Goal: Task Accomplishment & Management: Manage account settings

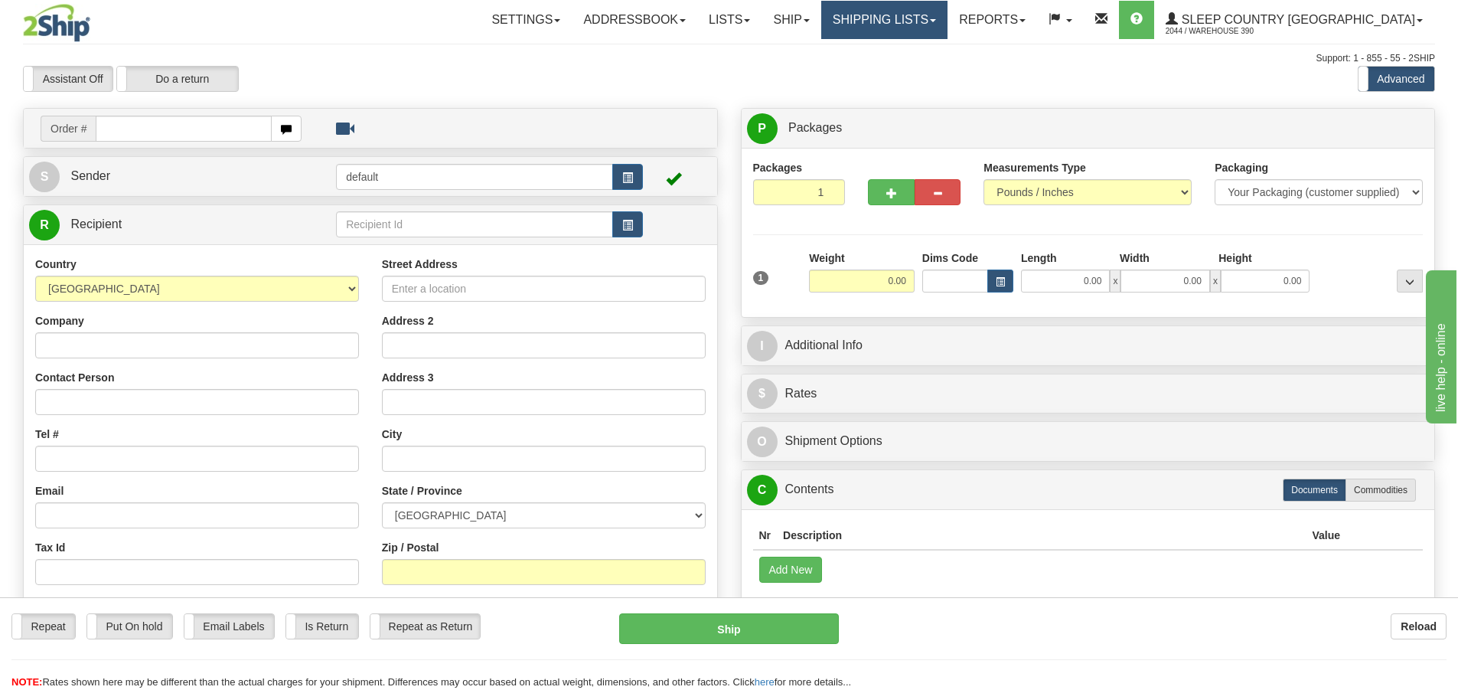
click at [936, 20] on span at bounding box center [933, 20] width 6 height 3
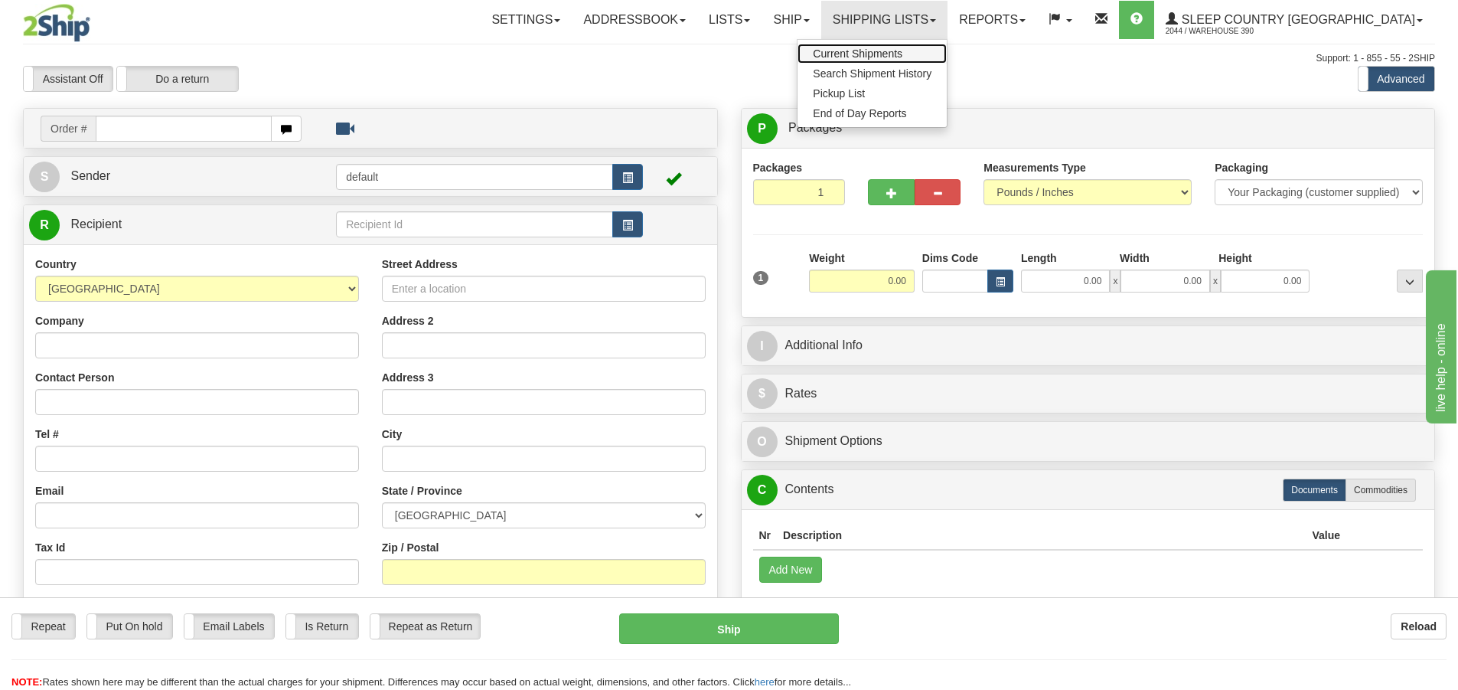
click at [903, 54] on span "Current Shipments" at bounding box center [858, 53] width 90 height 12
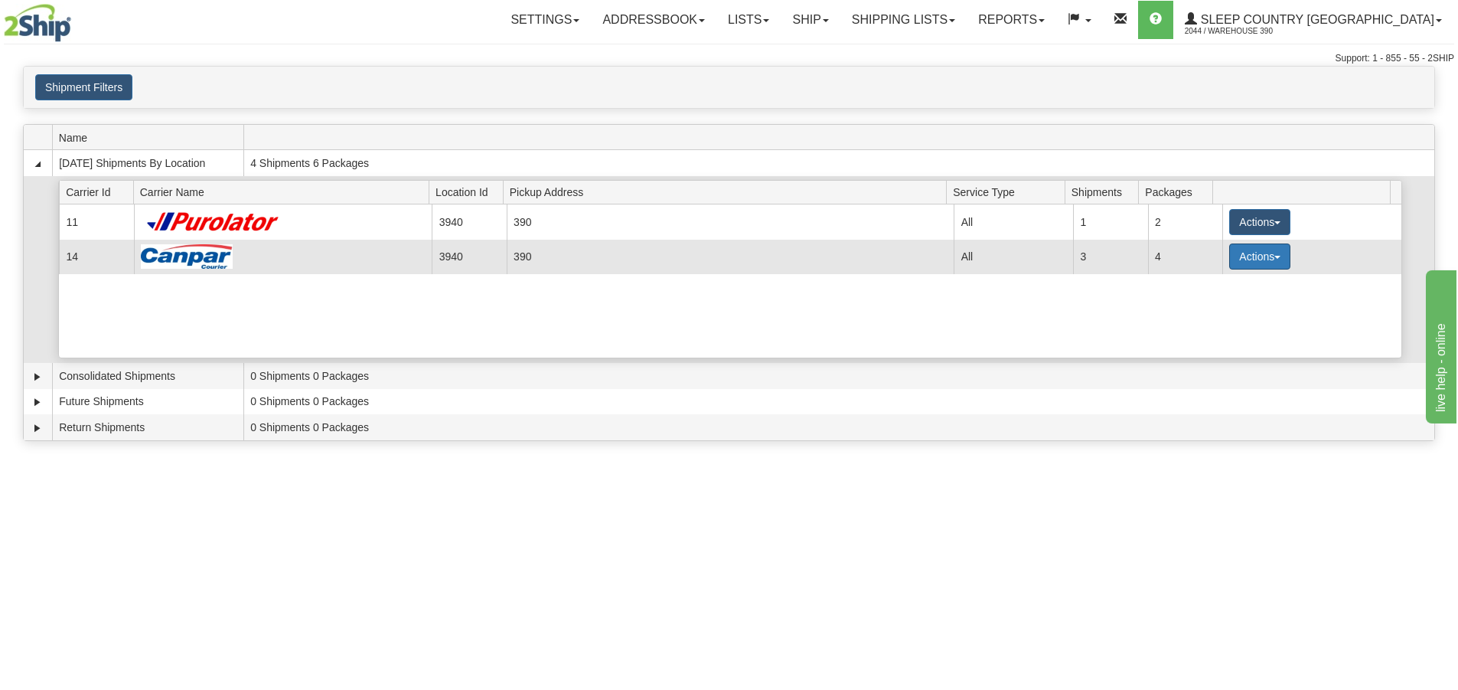
click at [1275, 256] on span "button" at bounding box center [1278, 257] width 6 height 3
click at [1207, 305] on span "Close" at bounding box center [1200, 304] width 35 height 11
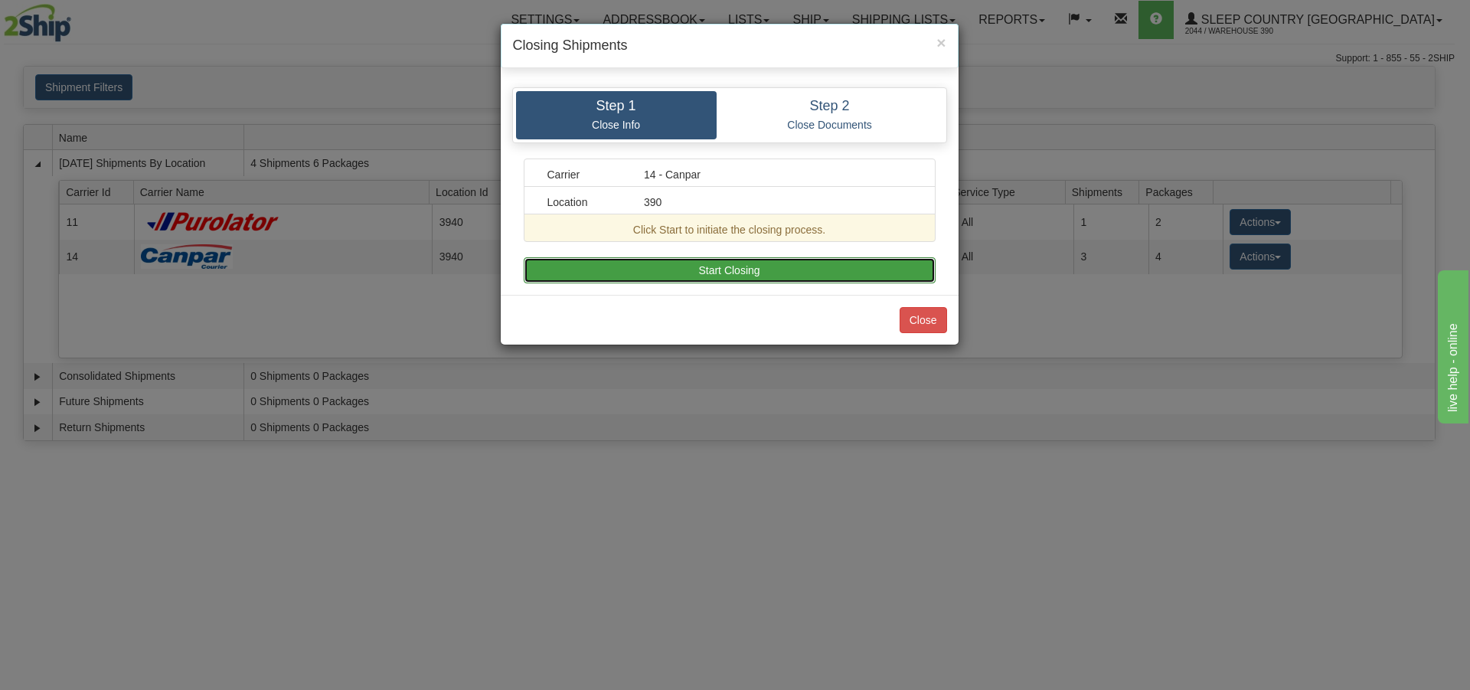
click at [723, 263] on button "Start Closing" at bounding box center [730, 270] width 412 height 26
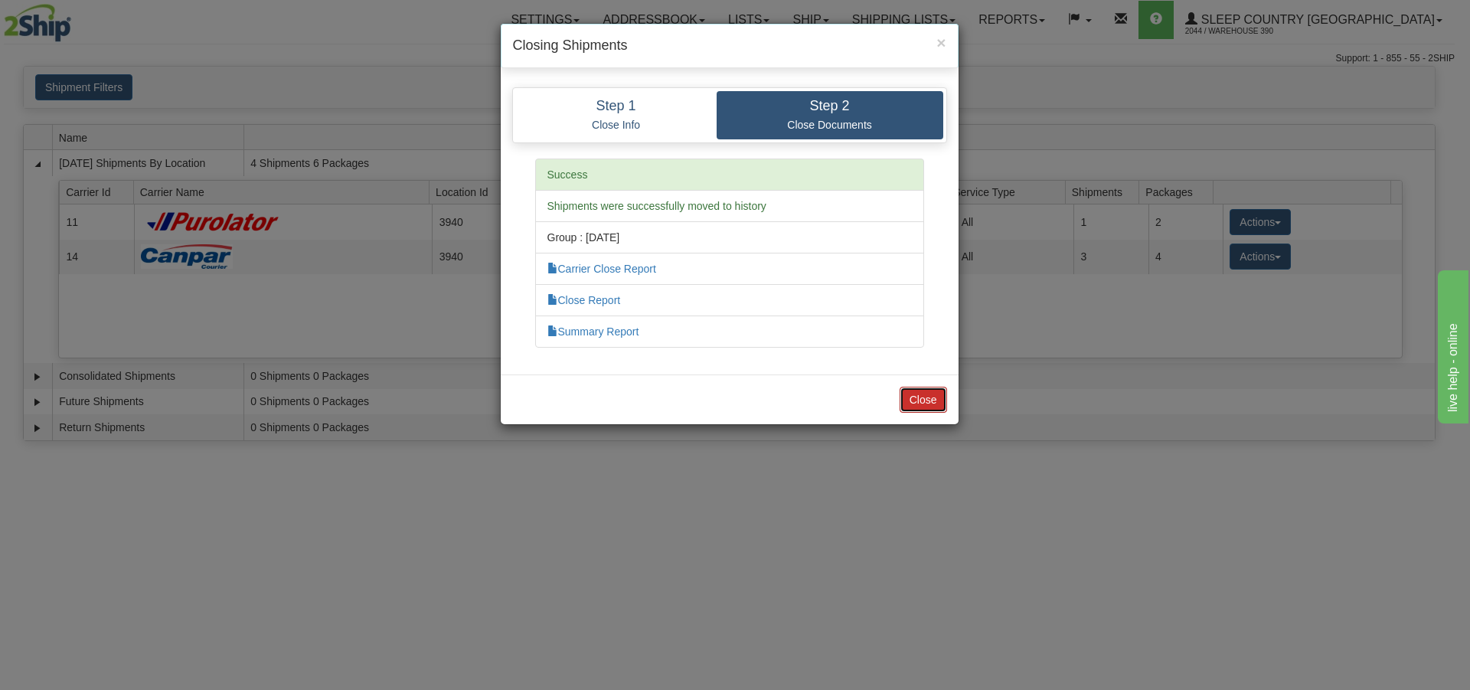
click at [925, 402] on button "Close" at bounding box center [923, 400] width 47 height 26
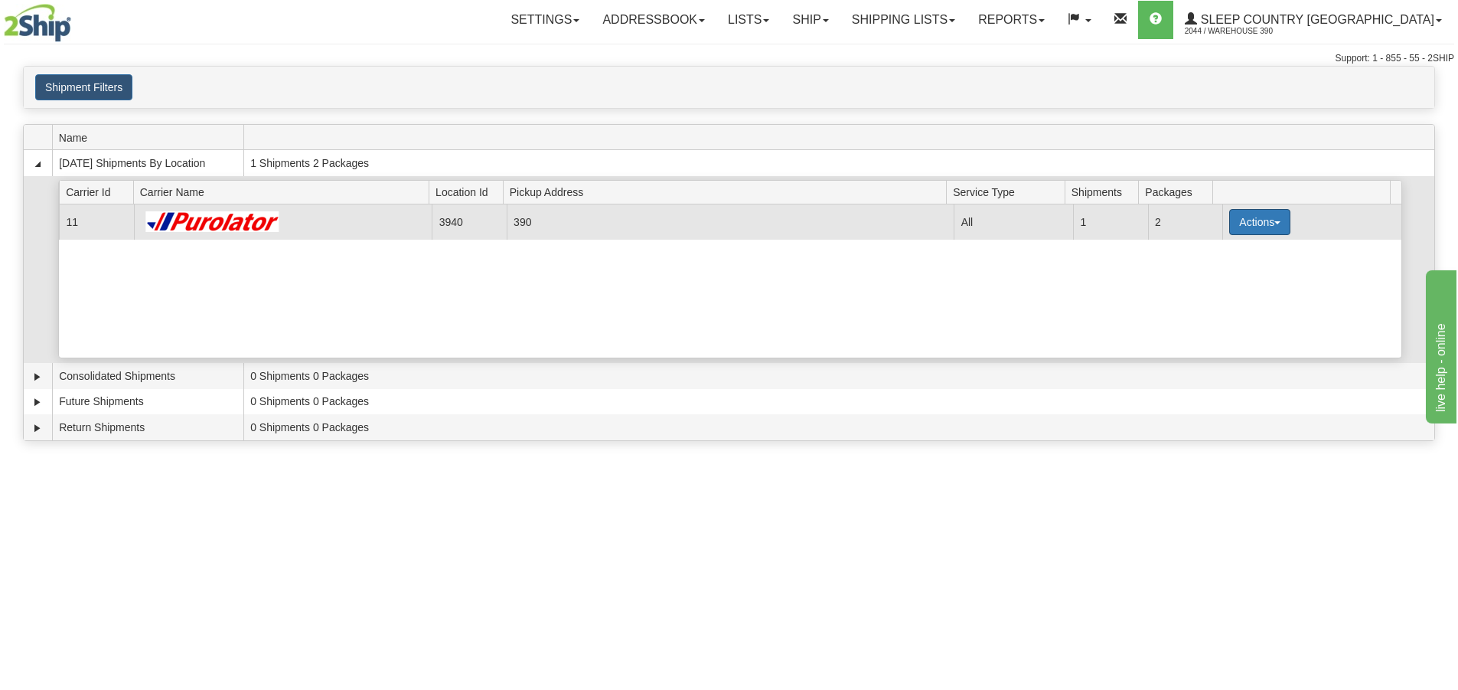
click at [1275, 223] on span "button" at bounding box center [1278, 222] width 6 height 3
click at [1216, 270] on span "Close" at bounding box center [1200, 270] width 35 height 11
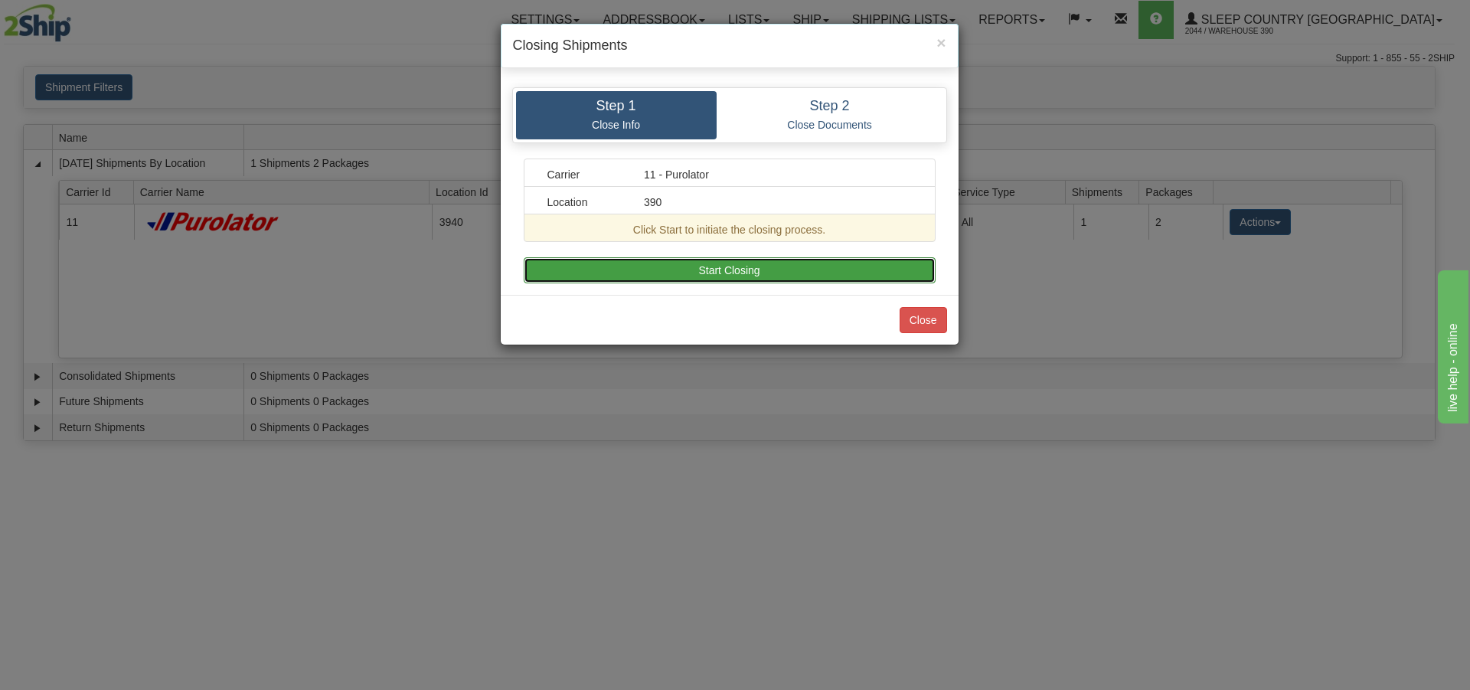
click at [748, 266] on button "Start Closing" at bounding box center [730, 270] width 412 height 26
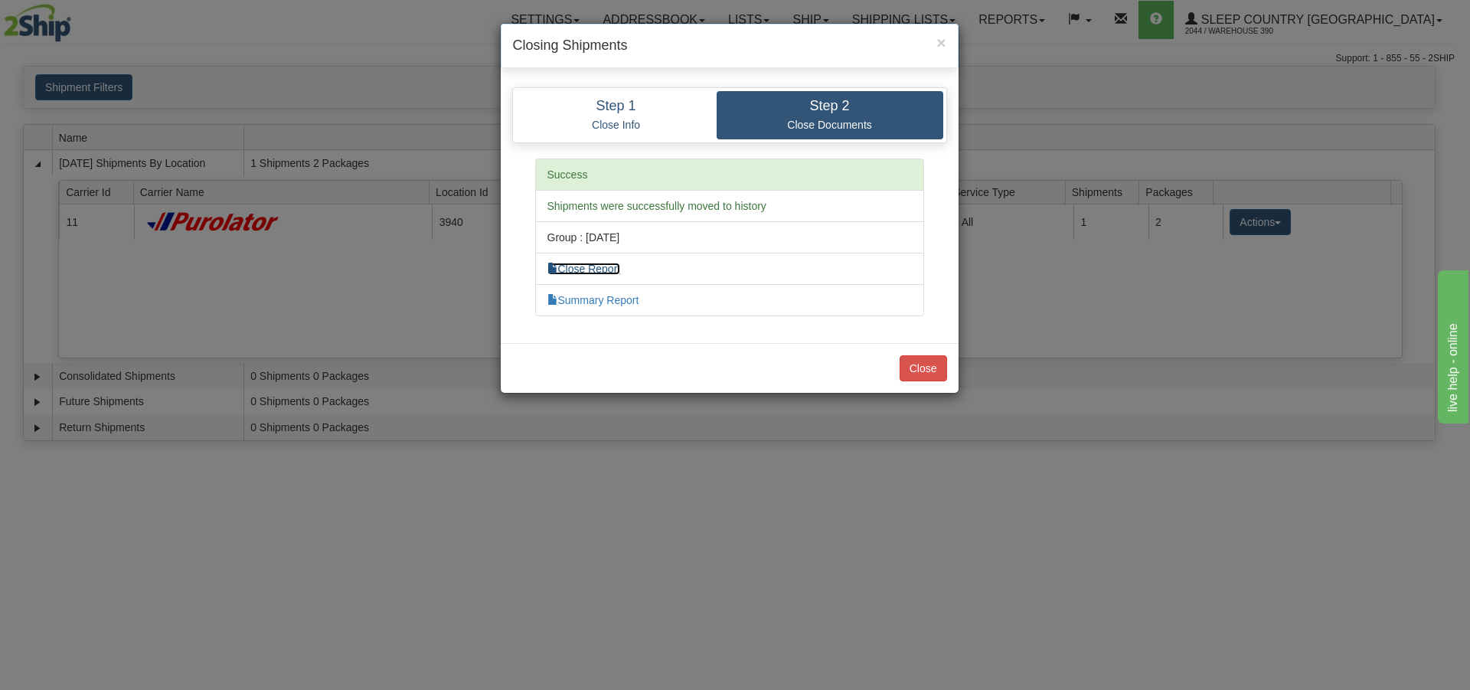
click at [586, 265] on link "Close Report" at bounding box center [583, 269] width 73 height 12
click at [611, 296] on link "Summary Report" at bounding box center [593, 300] width 92 height 12
click at [665, 106] on h4 "Step 1" at bounding box center [616, 106] width 178 height 15
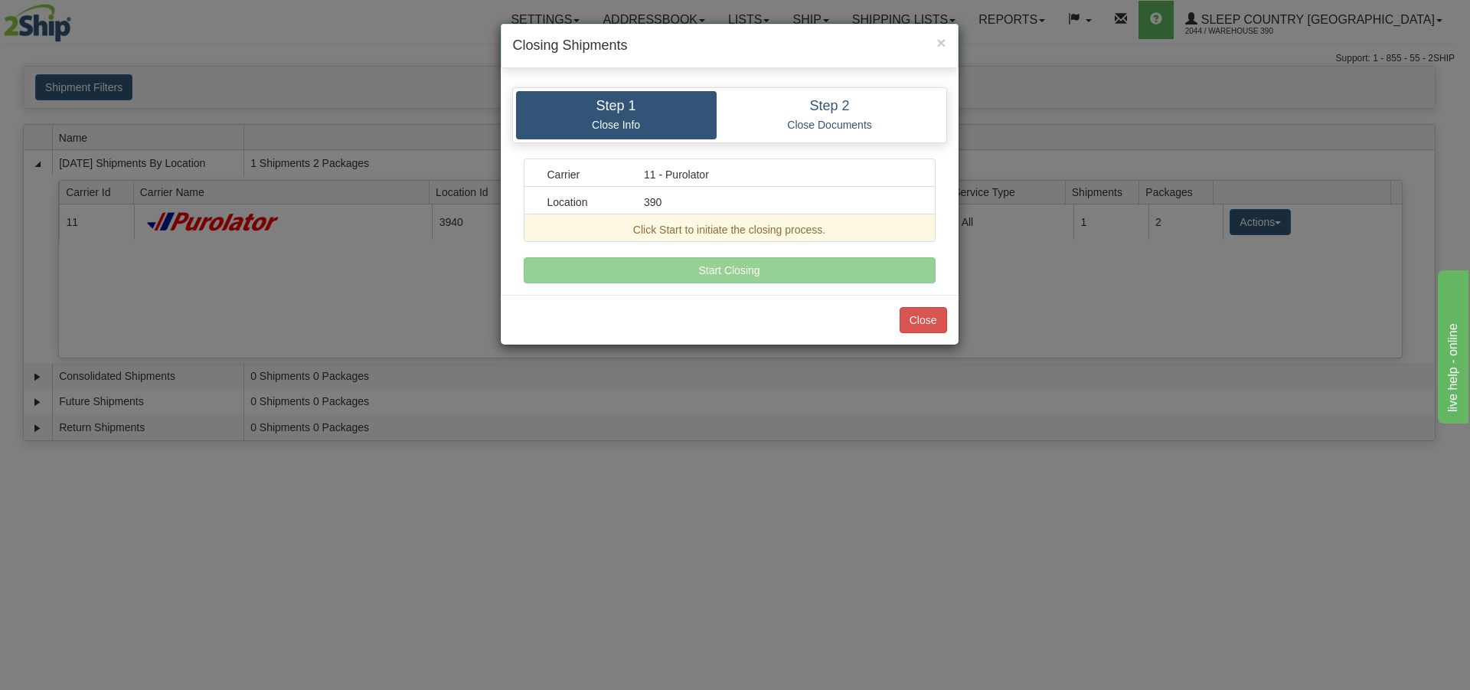
click at [710, 224] on div "Click Start to initiate the closing process." at bounding box center [729, 229] width 387 height 15
click at [849, 119] on p "Close Documents" at bounding box center [830, 125] width 204 height 14
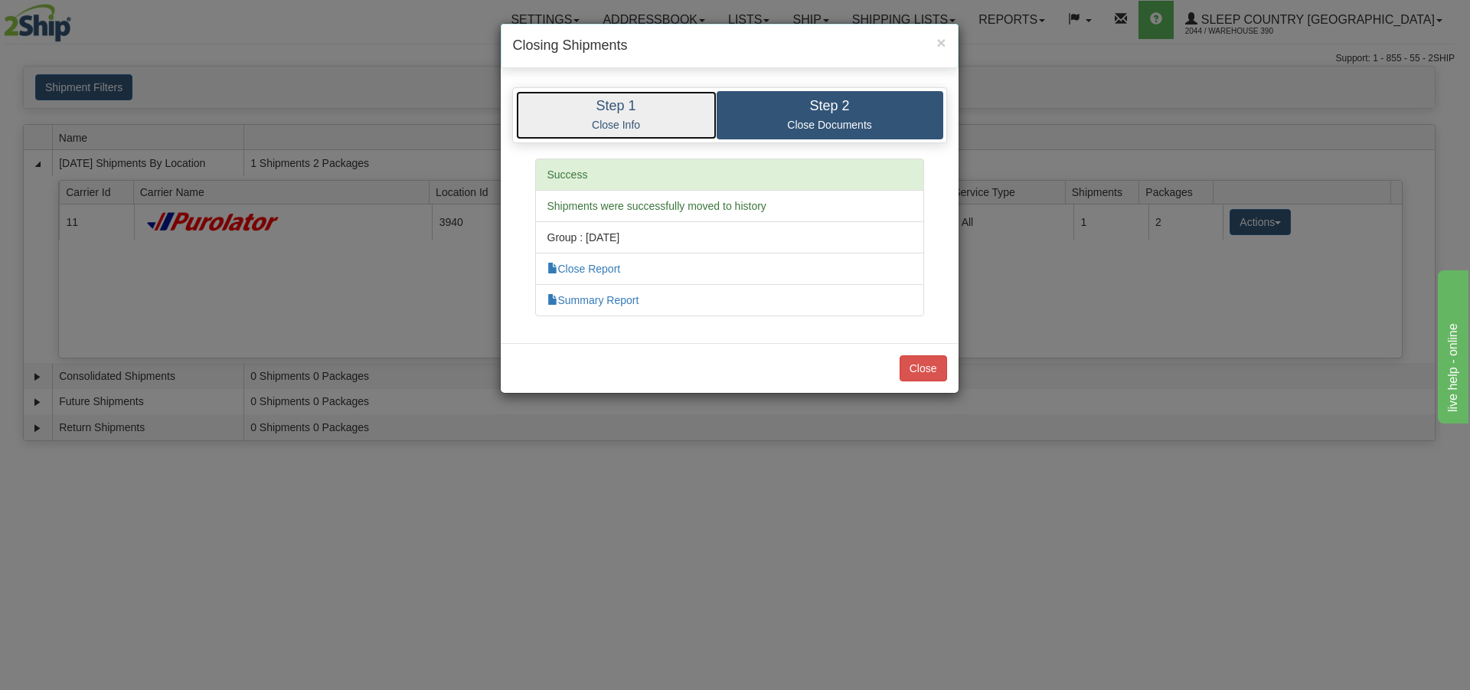
click at [621, 139] on link "Step 1 Close Info" at bounding box center [616, 115] width 201 height 48
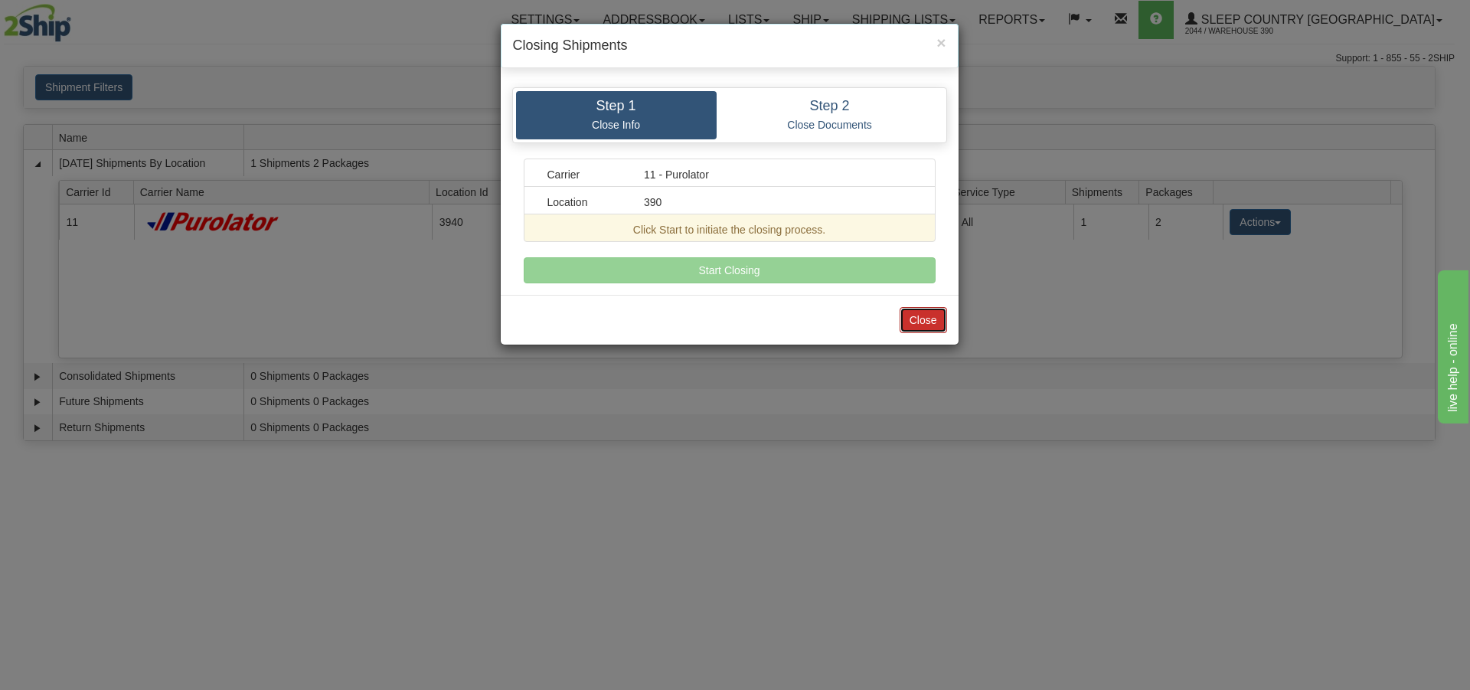
click at [909, 312] on button "Close" at bounding box center [923, 320] width 47 height 26
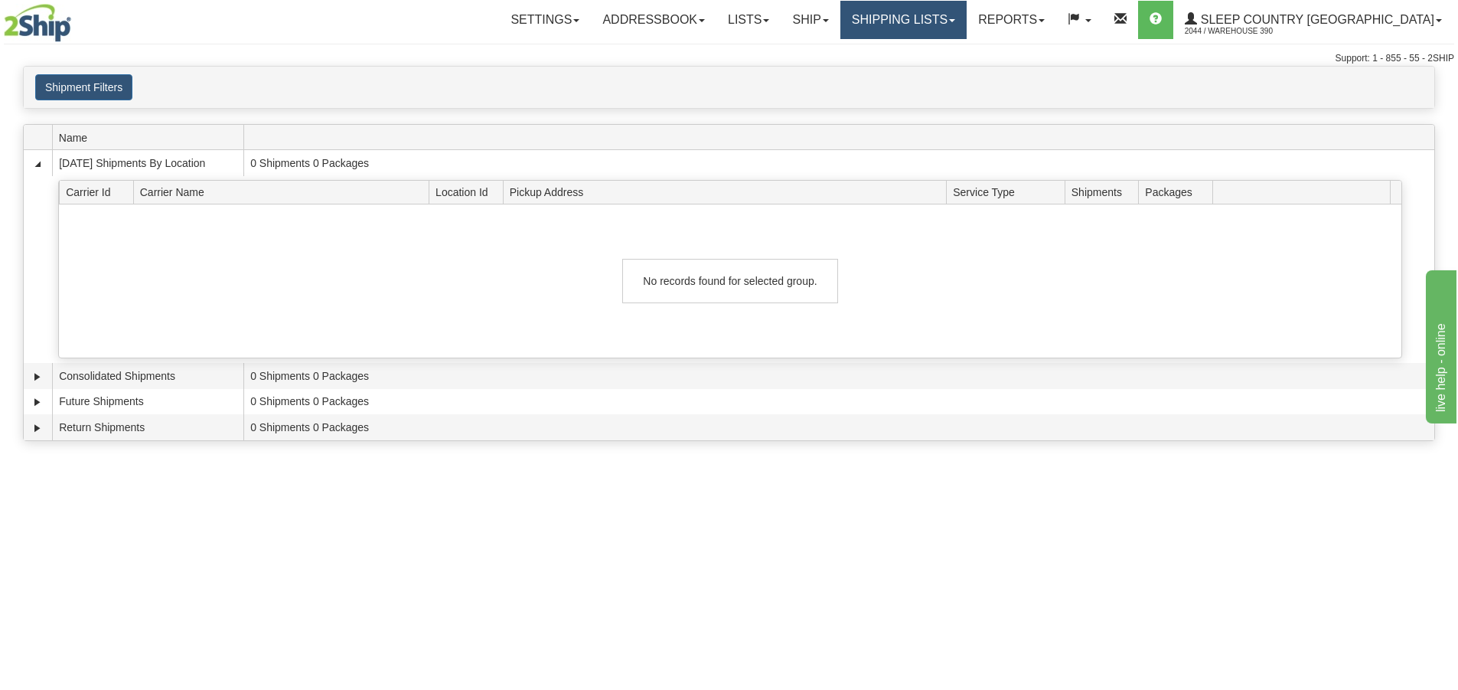
click at [946, 22] on link "Shipping lists" at bounding box center [904, 20] width 126 height 38
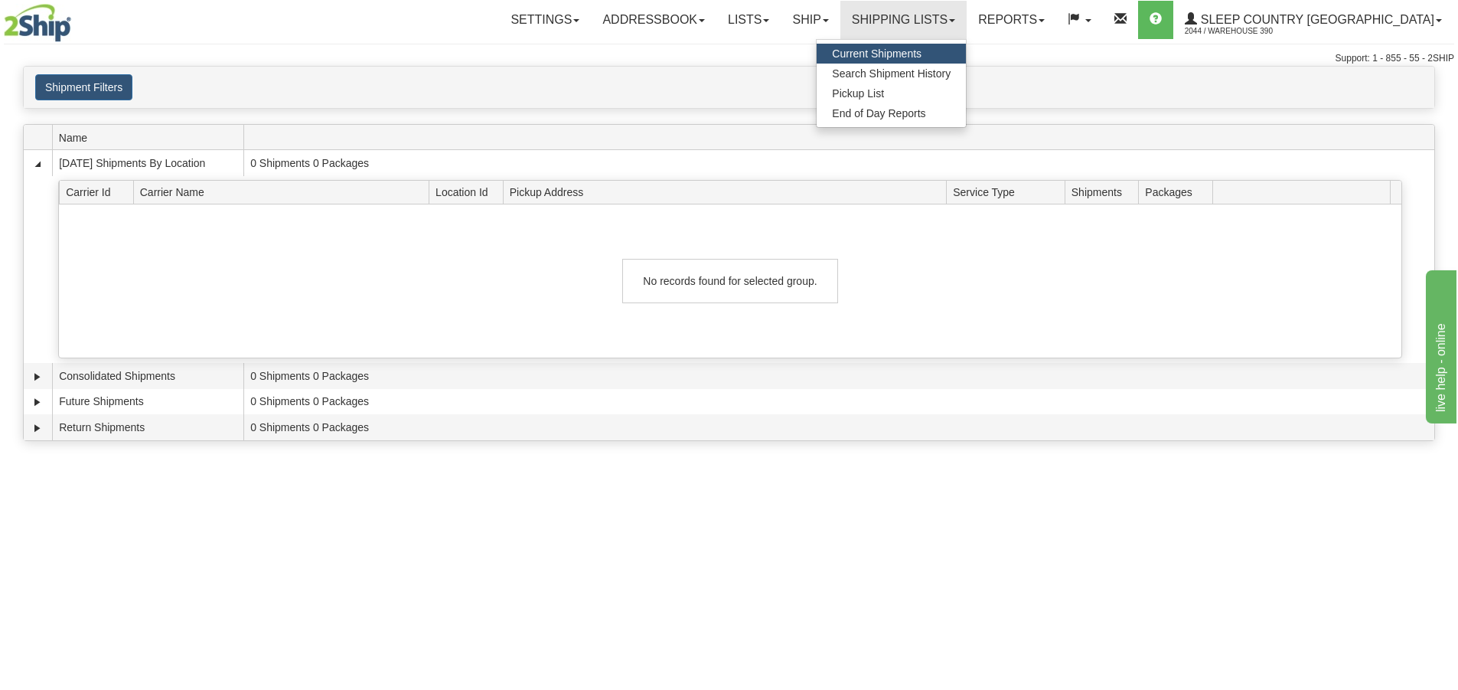
click at [966, 62] on link "Current Shipments" at bounding box center [891, 54] width 149 height 20
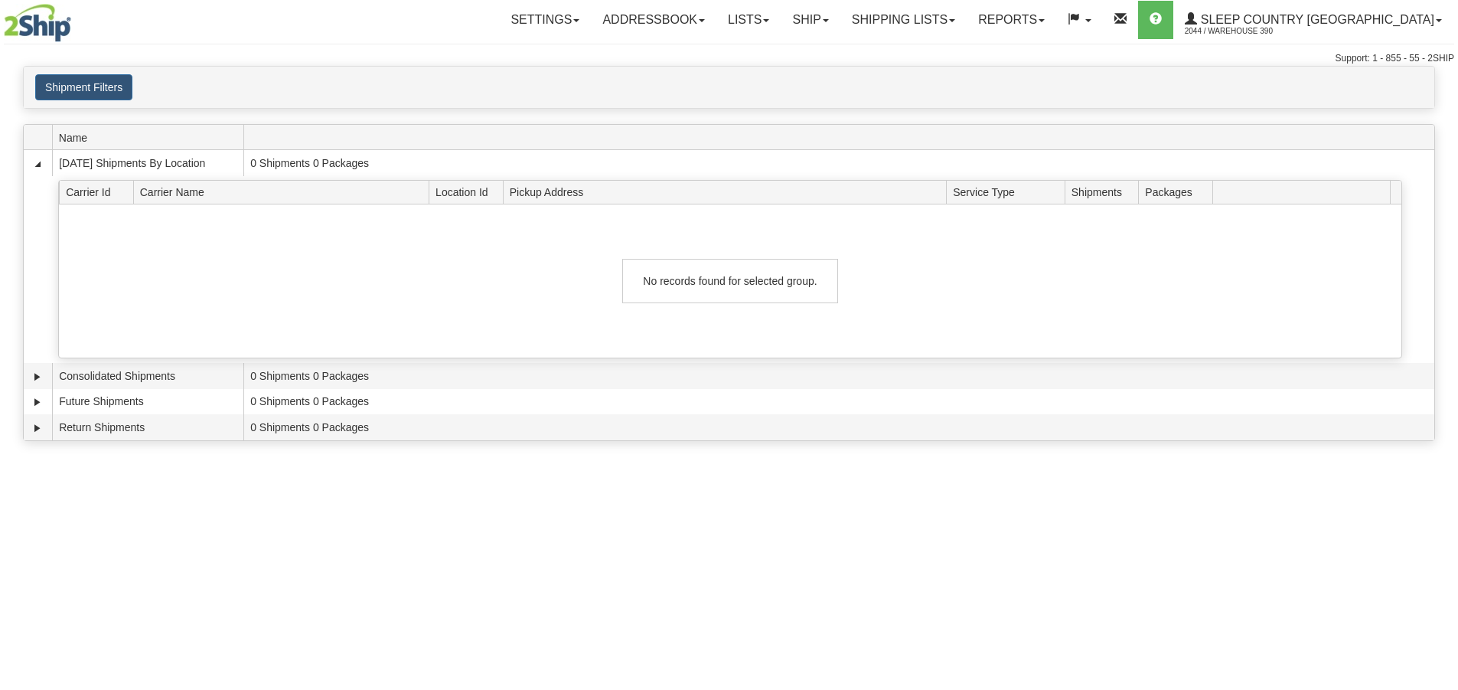
click at [967, 8] on link "Shipping lists" at bounding box center [904, 20] width 126 height 38
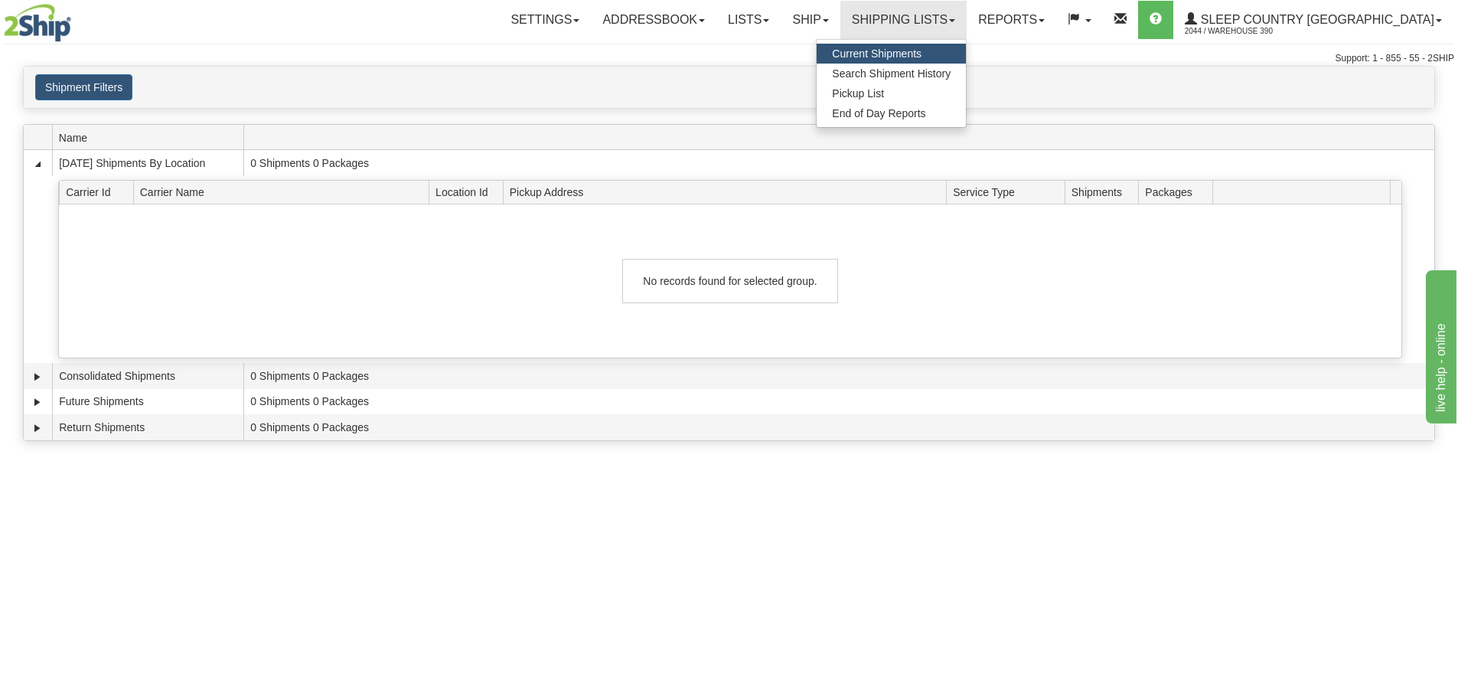
click at [959, 63] on link "Current Shipments" at bounding box center [891, 54] width 149 height 20
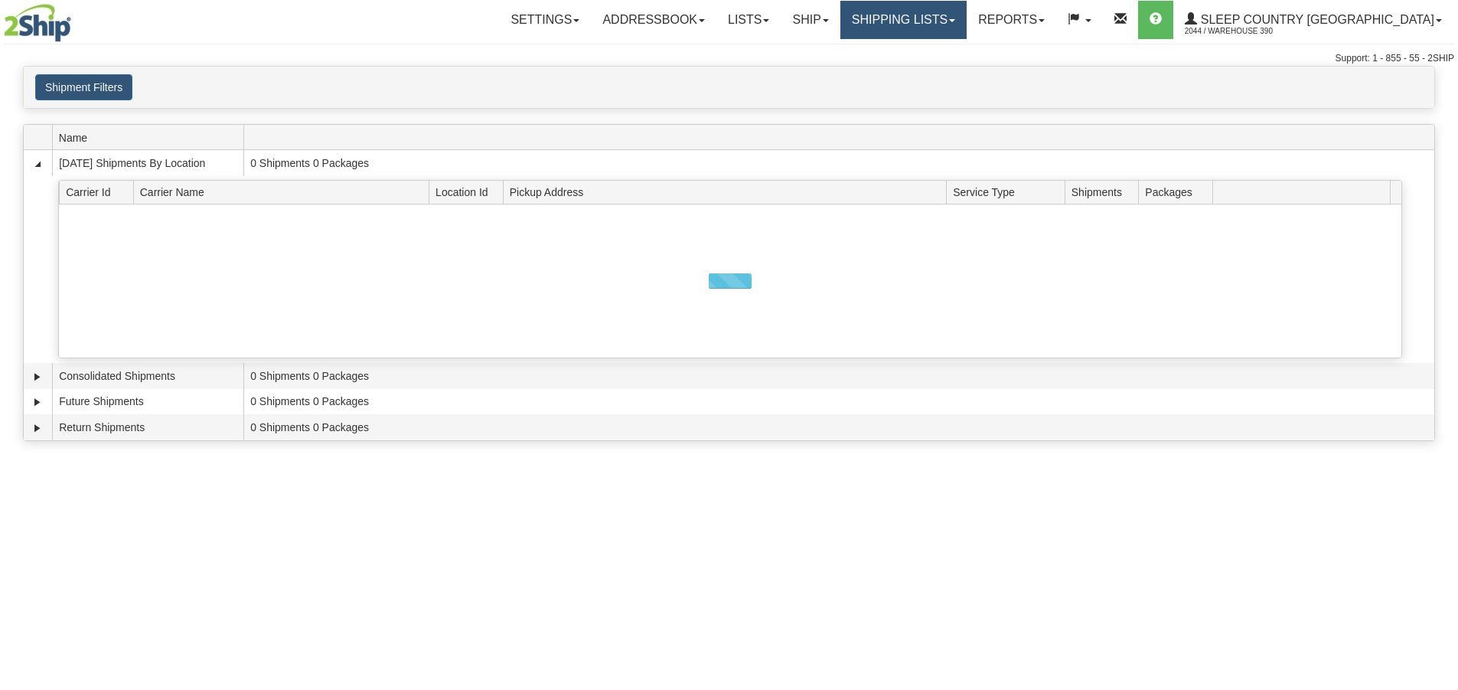
click at [967, 28] on link "Shipping lists" at bounding box center [904, 20] width 126 height 38
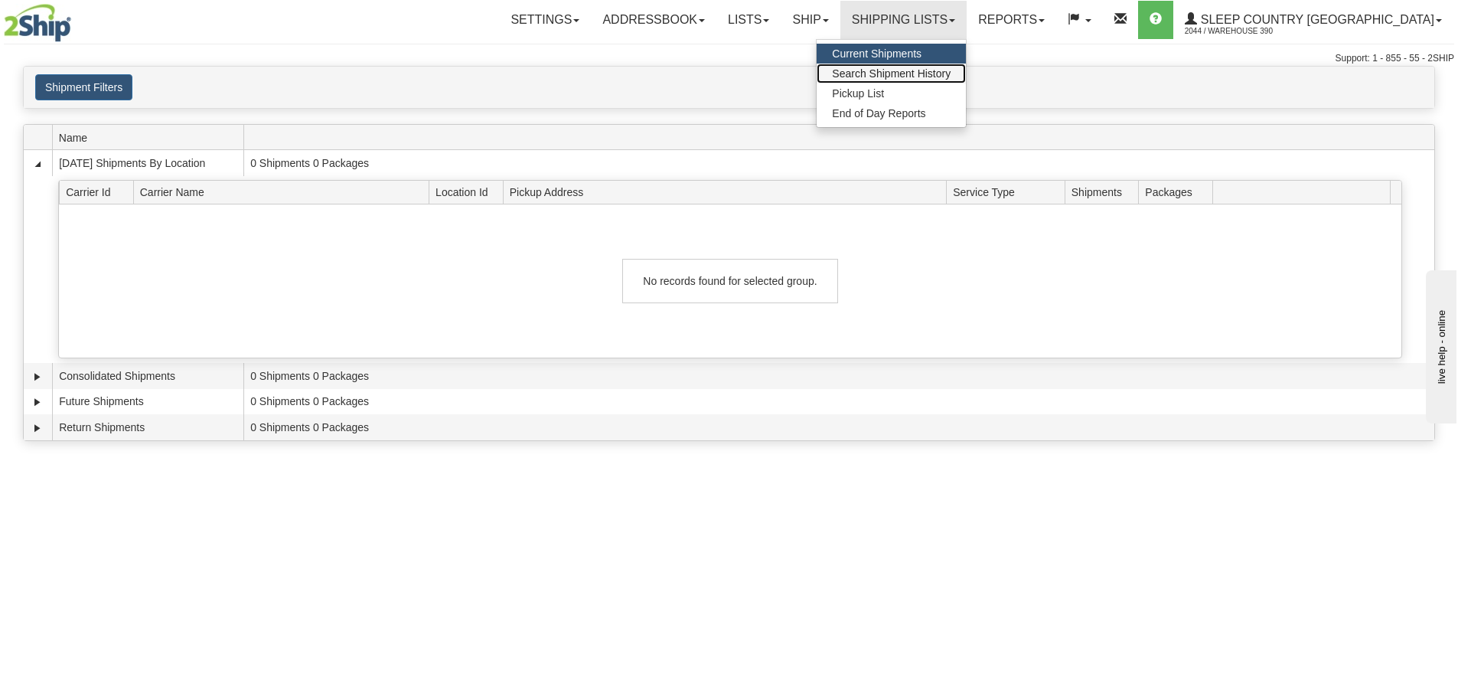
click at [966, 67] on link "Search Shipment History" at bounding box center [891, 74] width 149 height 20
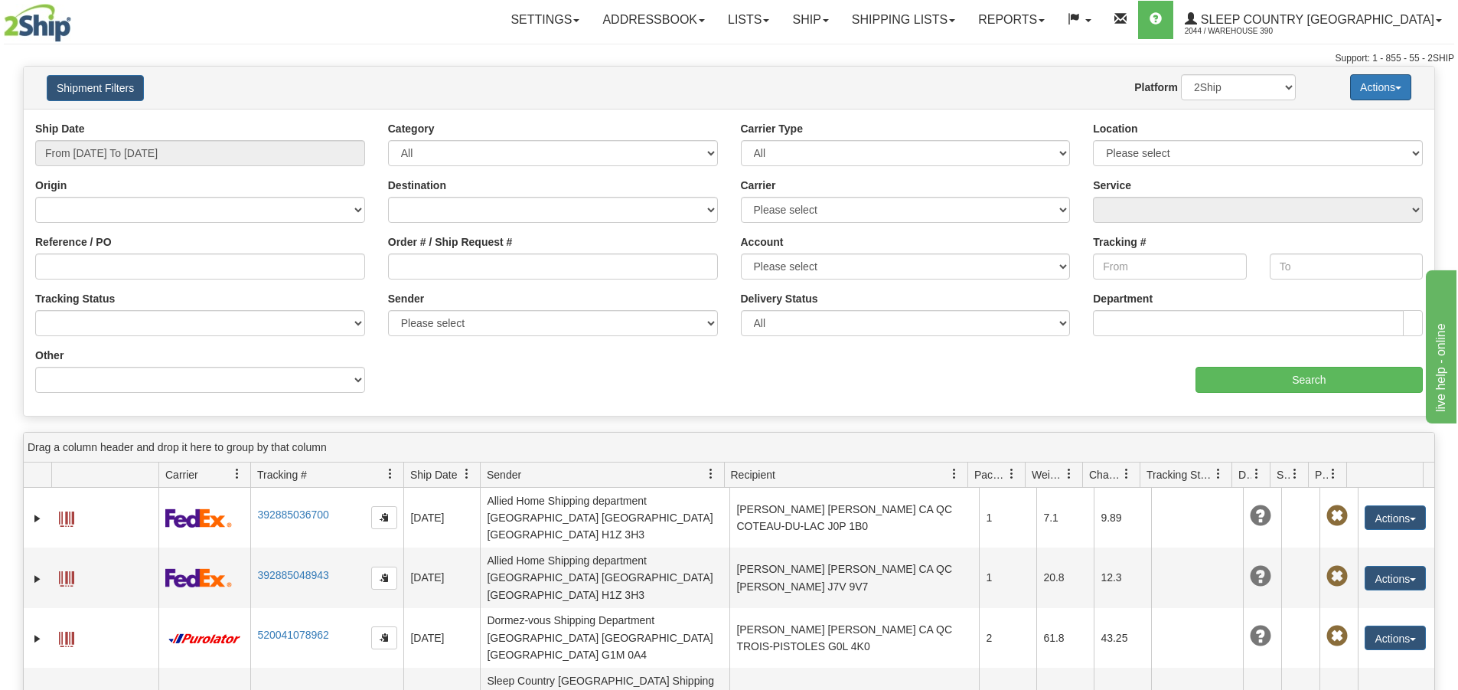
click at [1399, 86] on button "Actions" at bounding box center [1380, 87] width 61 height 26
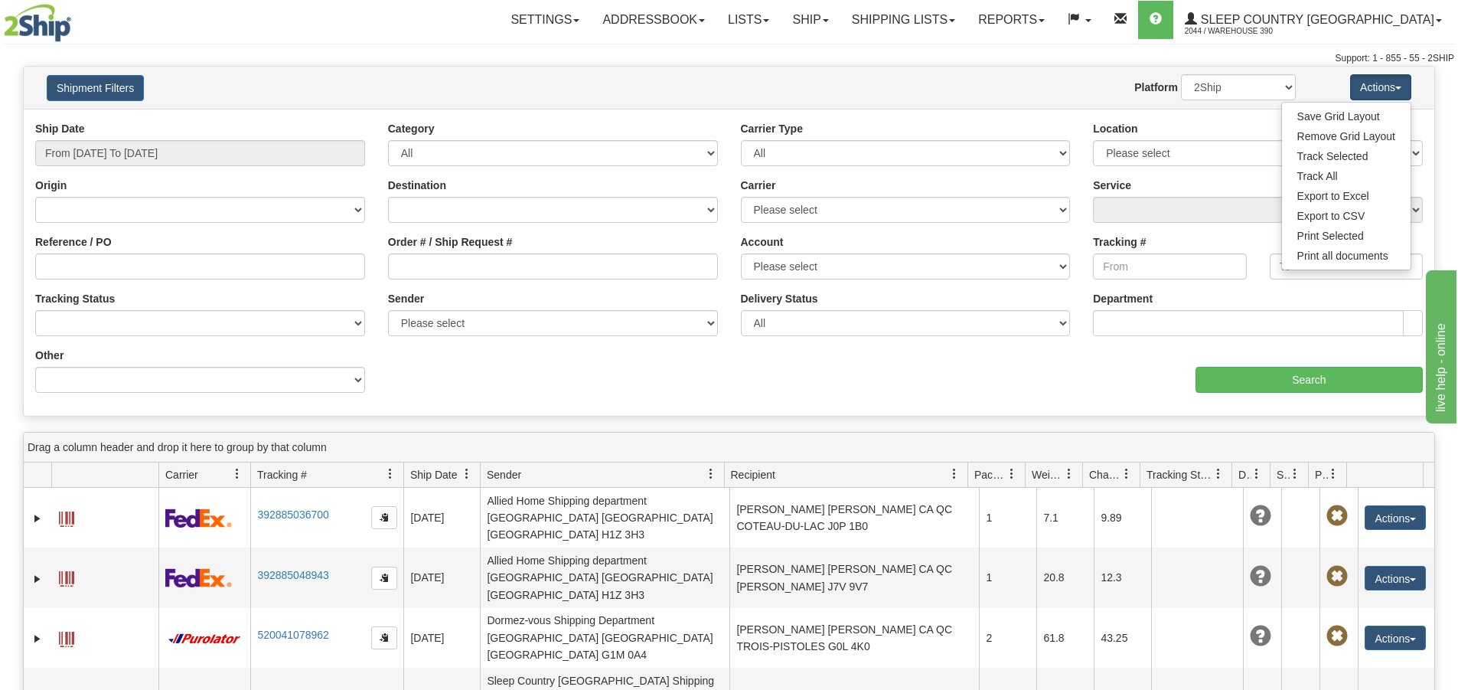
click at [1045, 96] on div "Website Agent Nothing selected Client User Platform 2Ship Imported" at bounding box center [786, 87] width 1041 height 26
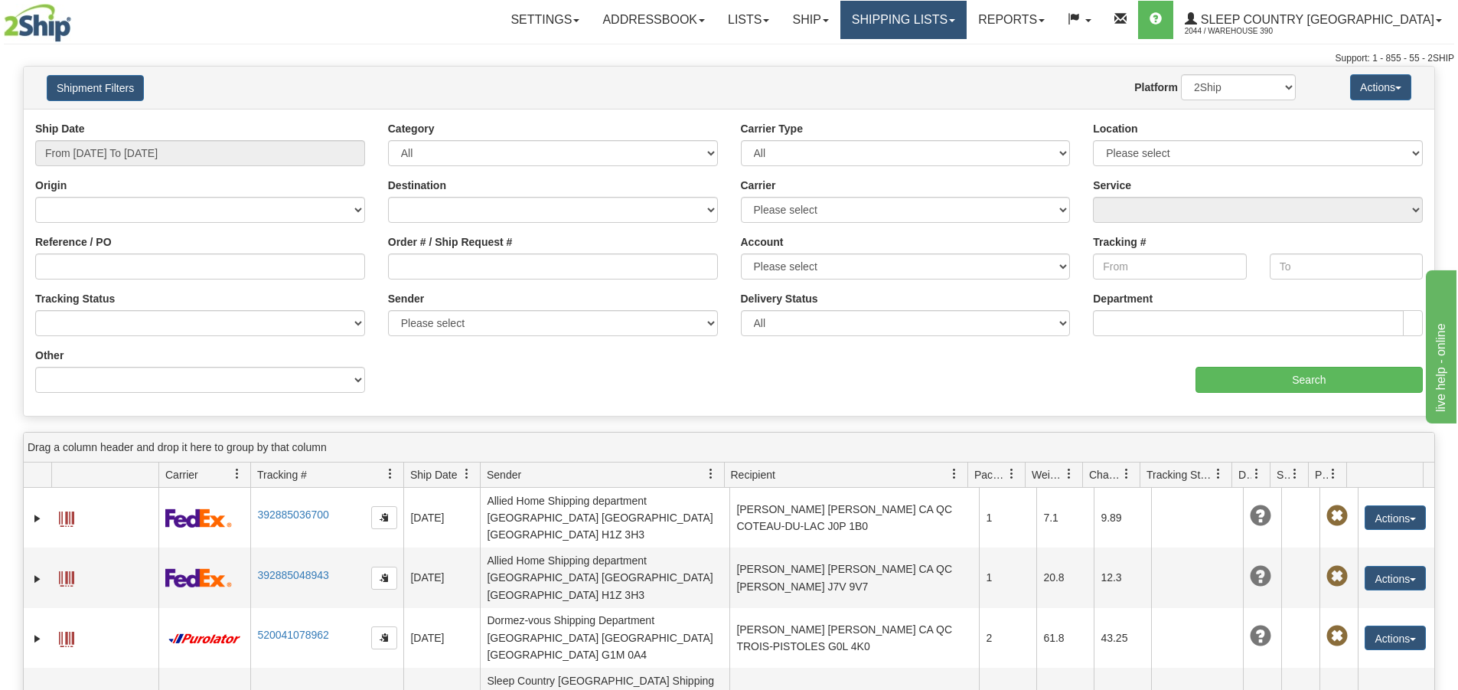
click at [955, 21] on span at bounding box center [952, 20] width 6 height 3
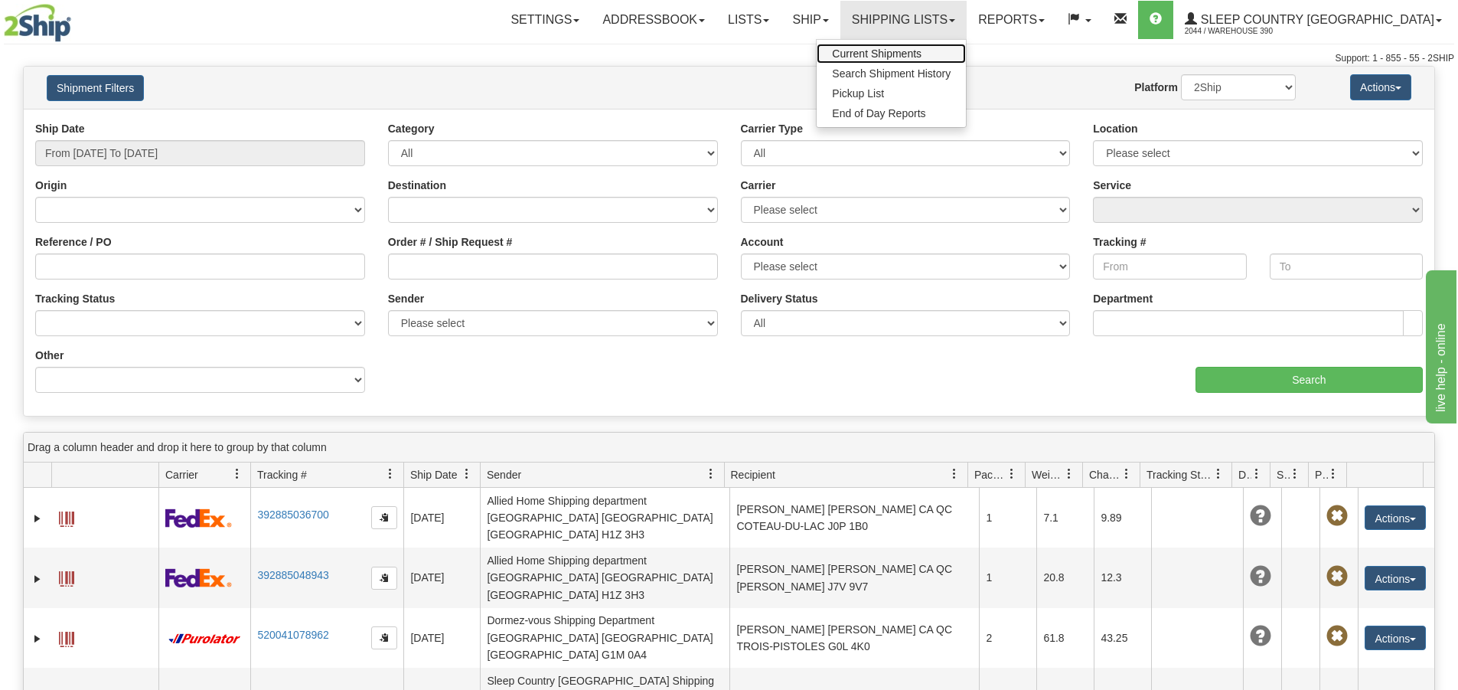
click at [922, 53] on span "Current Shipments" at bounding box center [877, 53] width 90 height 12
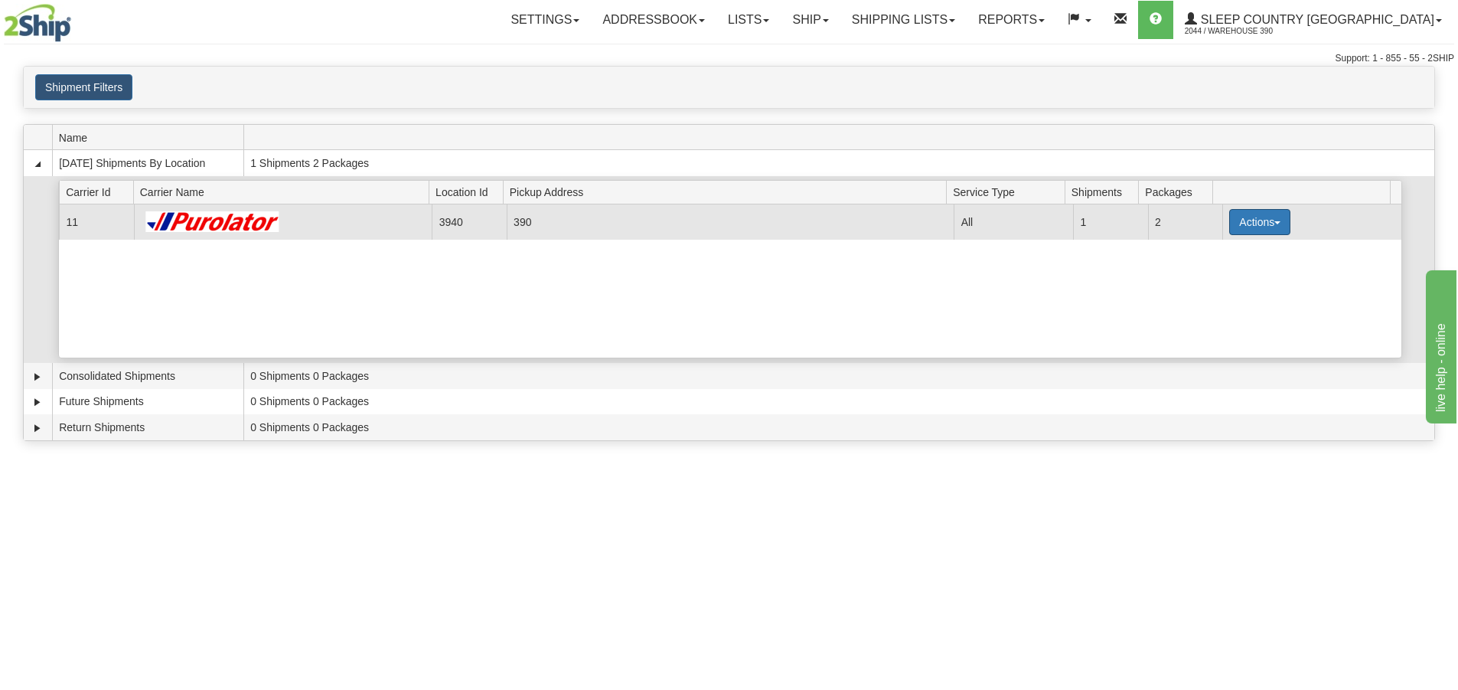
click at [1267, 223] on button "Actions" at bounding box center [1259, 222] width 61 height 26
click at [1212, 289] on span "Pickup" at bounding box center [1203, 290] width 41 height 11
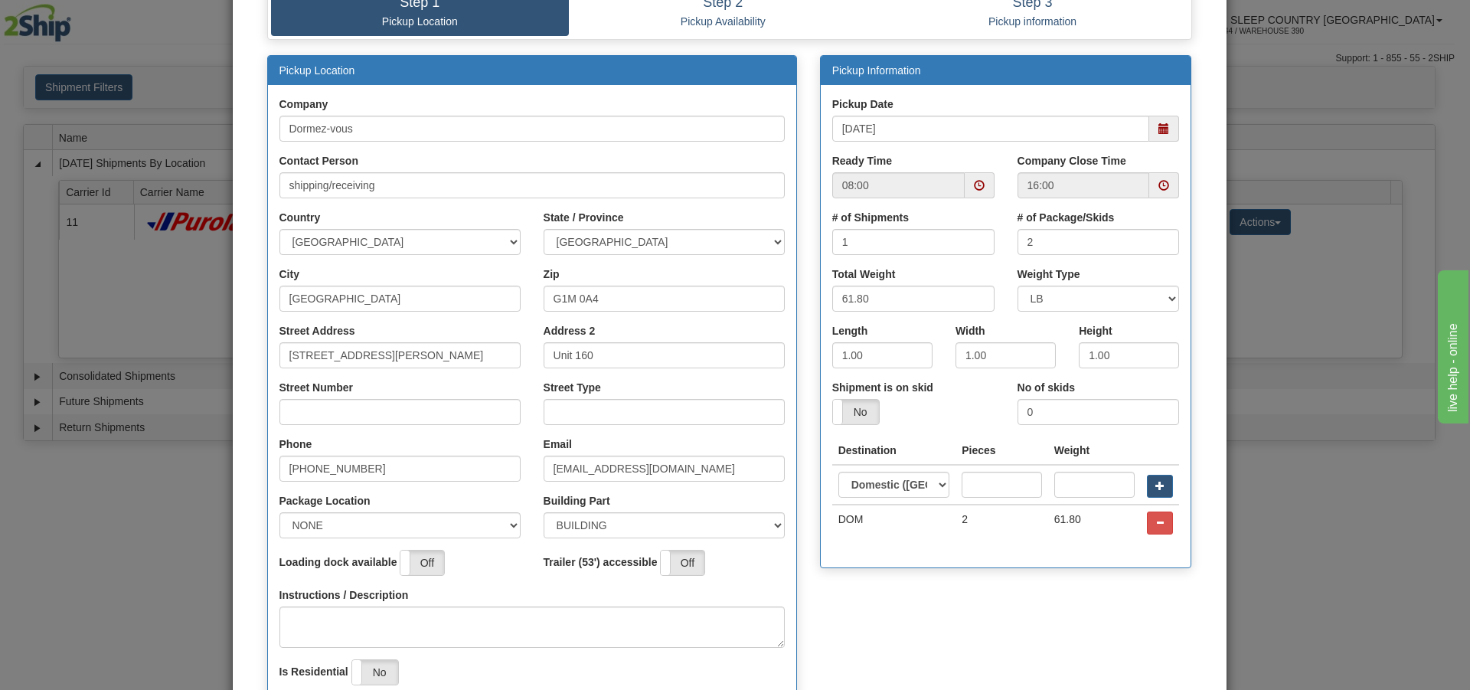
scroll to position [77, 0]
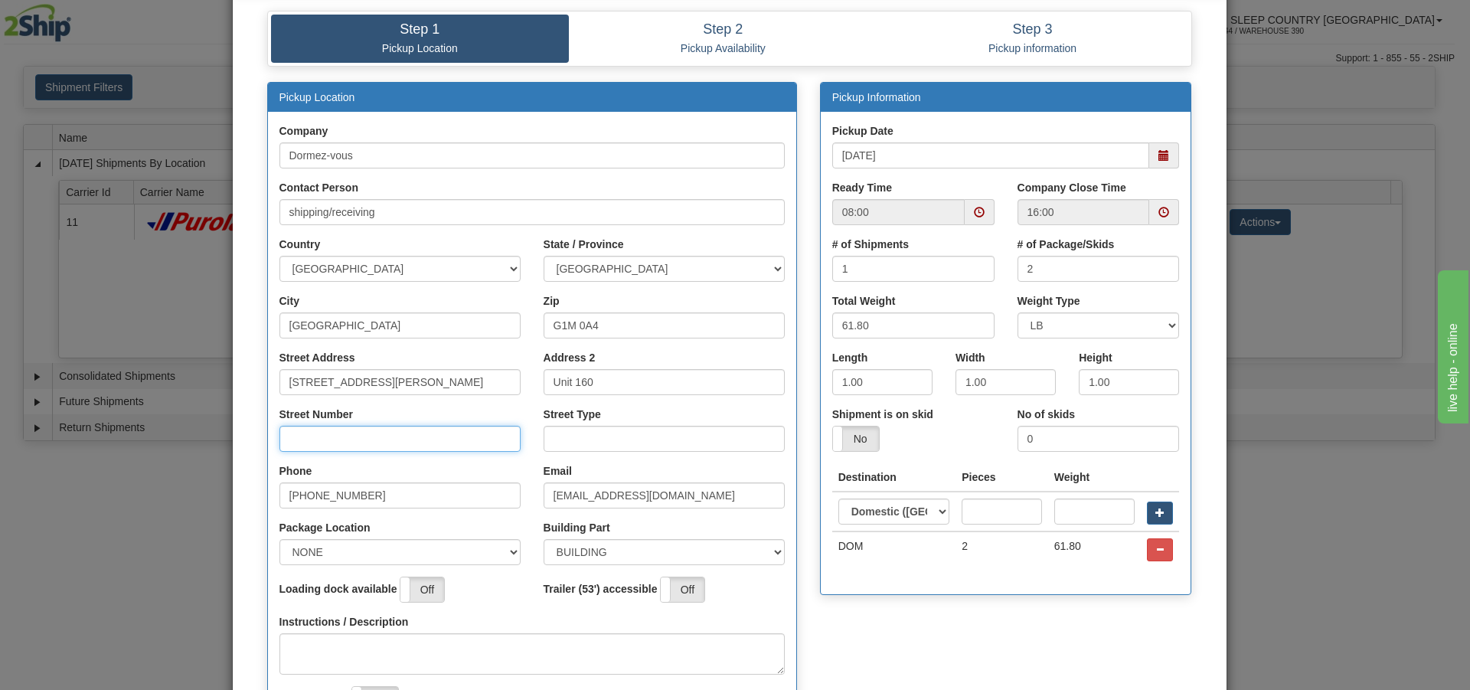
click at [315, 442] on input "Street Number" at bounding box center [399, 439] width 241 height 26
type input "210"
click at [583, 449] on input "Street Type" at bounding box center [664, 439] width 241 height 26
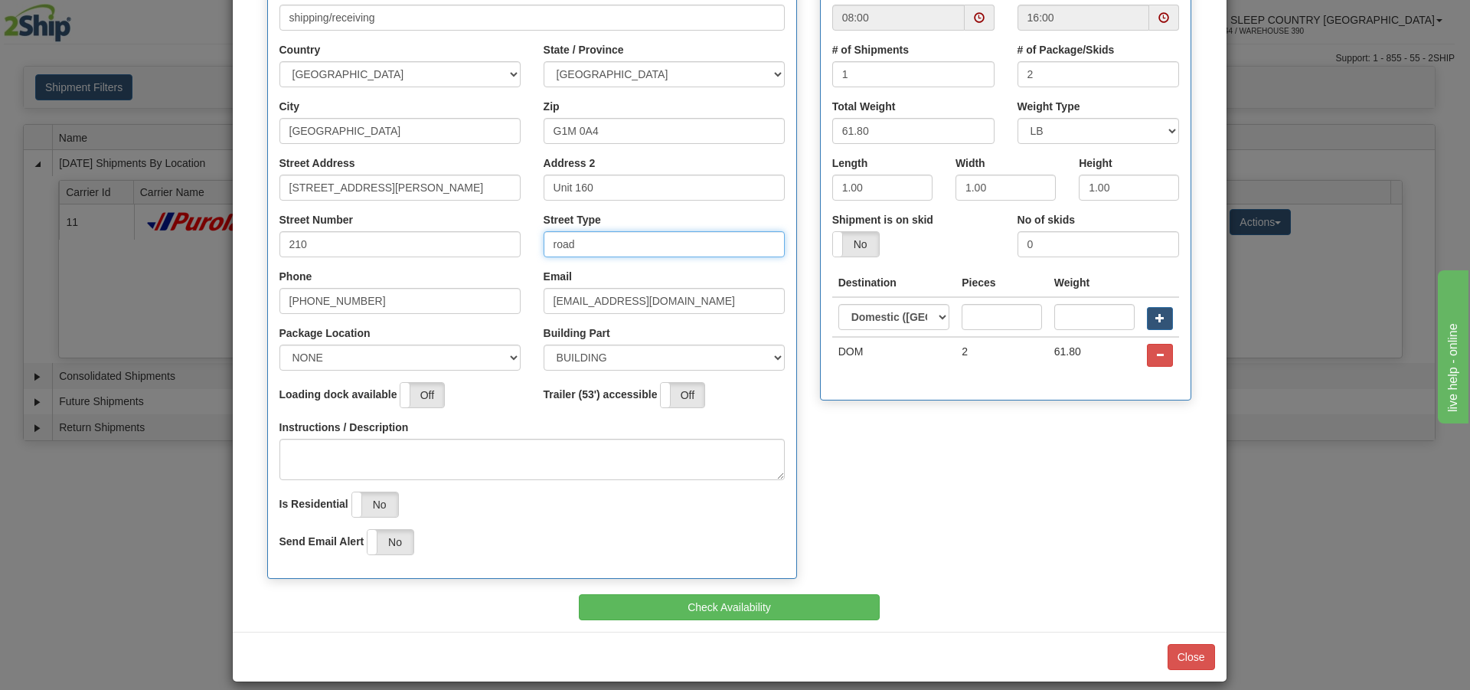
scroll to position [286, 0]
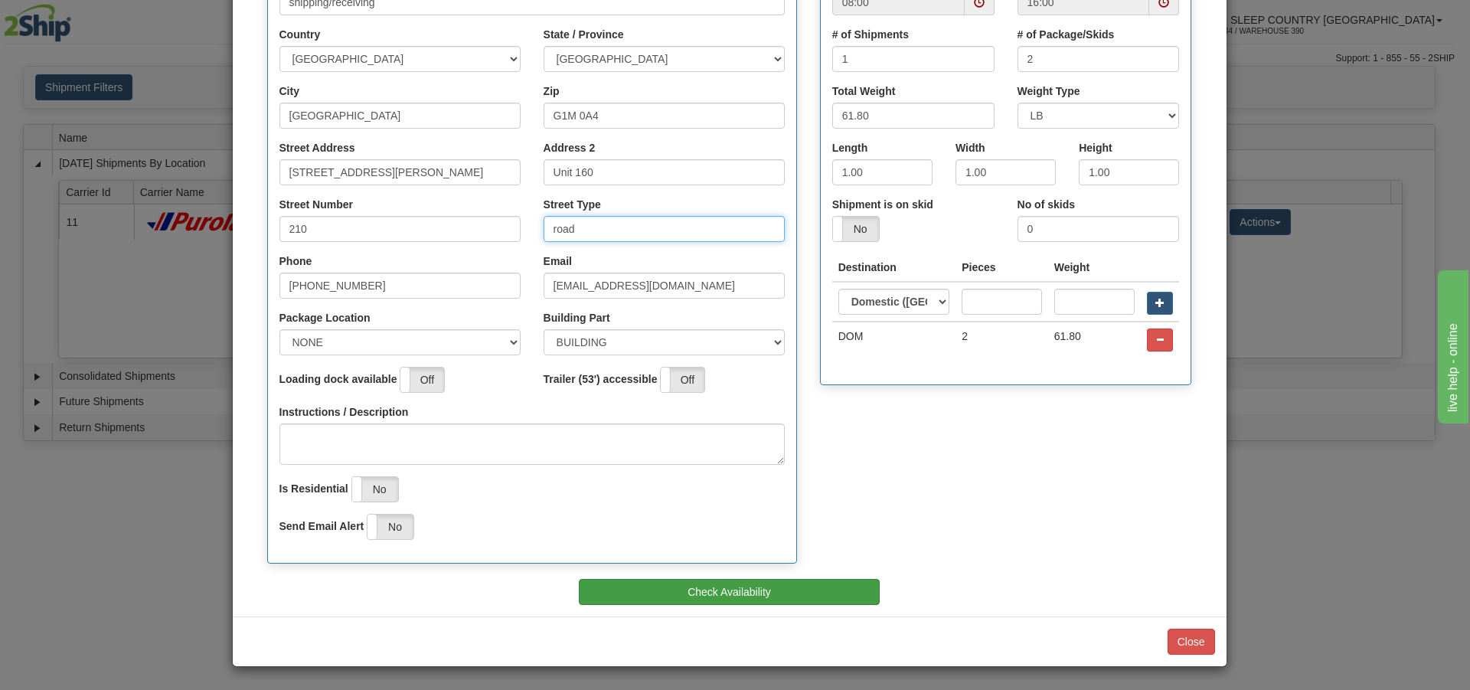
type input "road"
click at [762, 593] on button "Check Availability" at bounding box center [729, 592] width 301 height 26
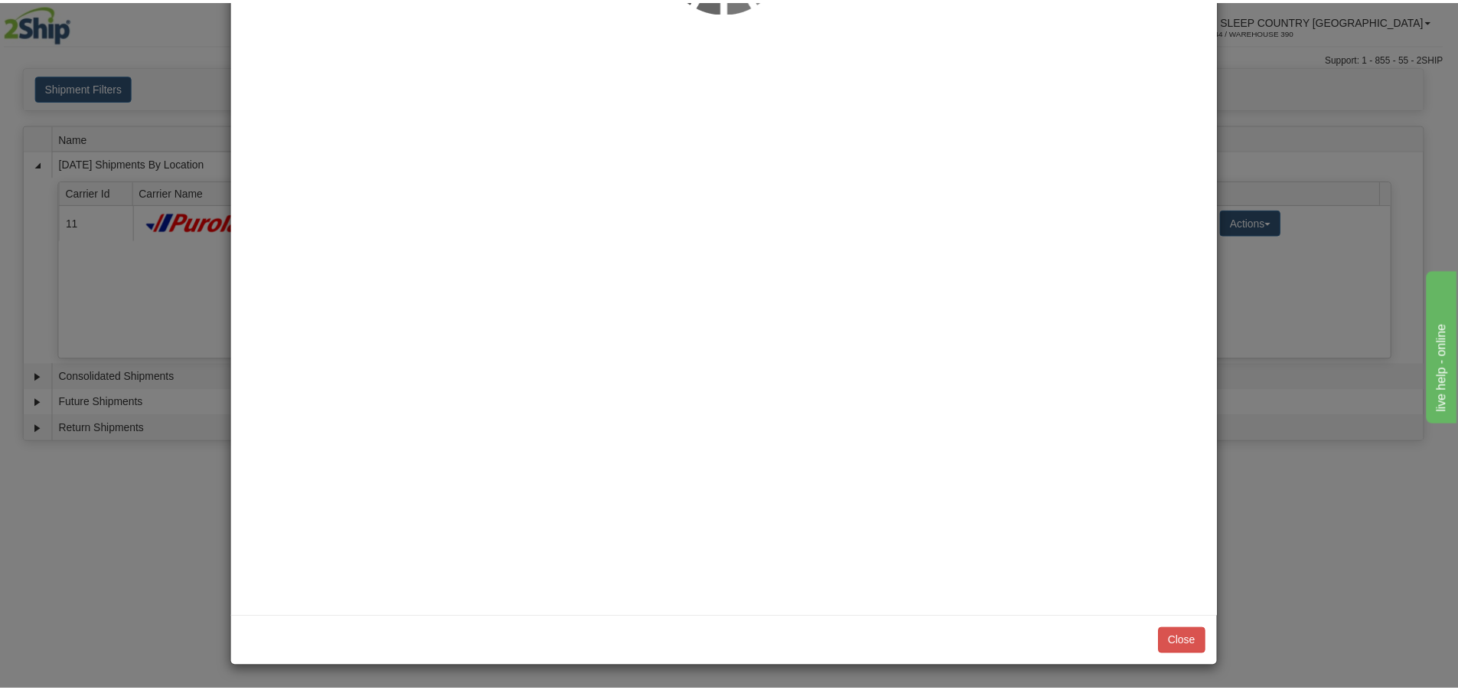
scroll to position [0, 0]
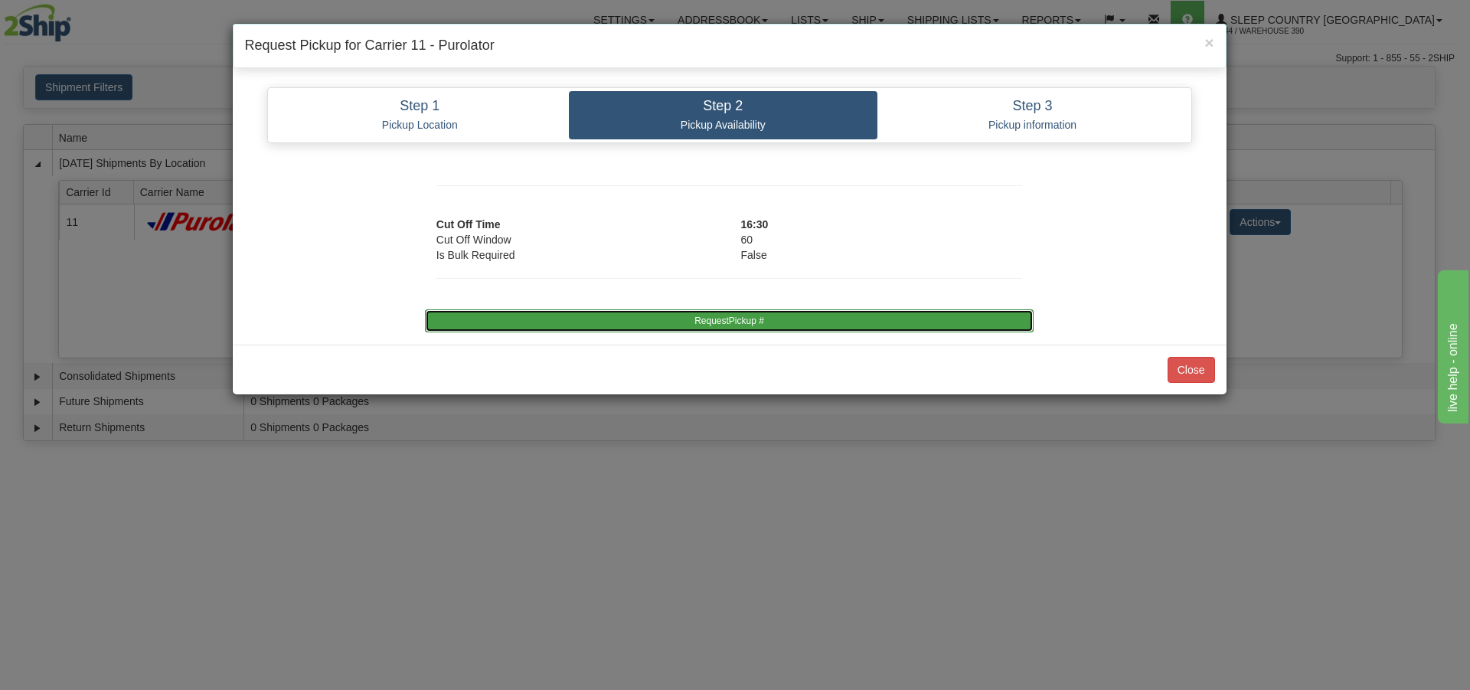
click at [711, 319] on button "RequestPickup #" at bounding box center [729, 320] width 609 height 23
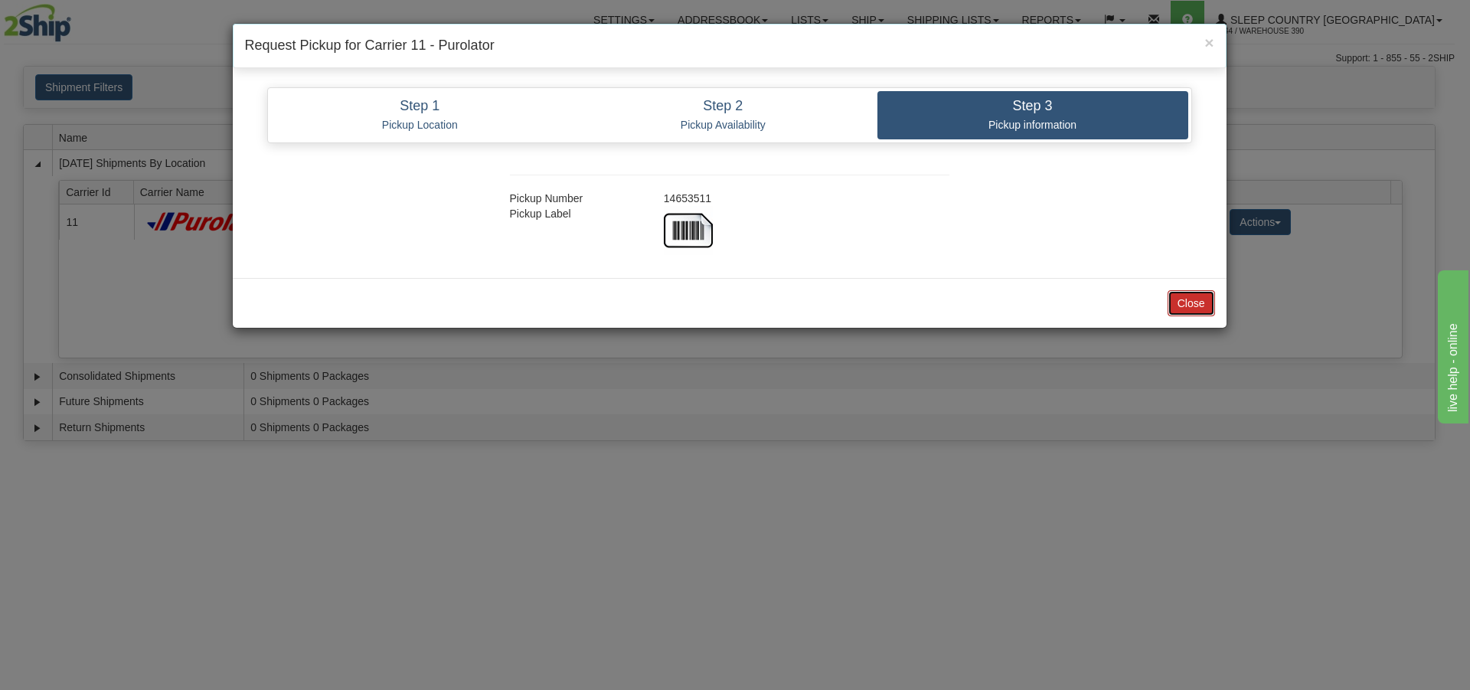
click at [1193, 305] on button "Close" at bounding box center [1190, 303] width 47 height 26
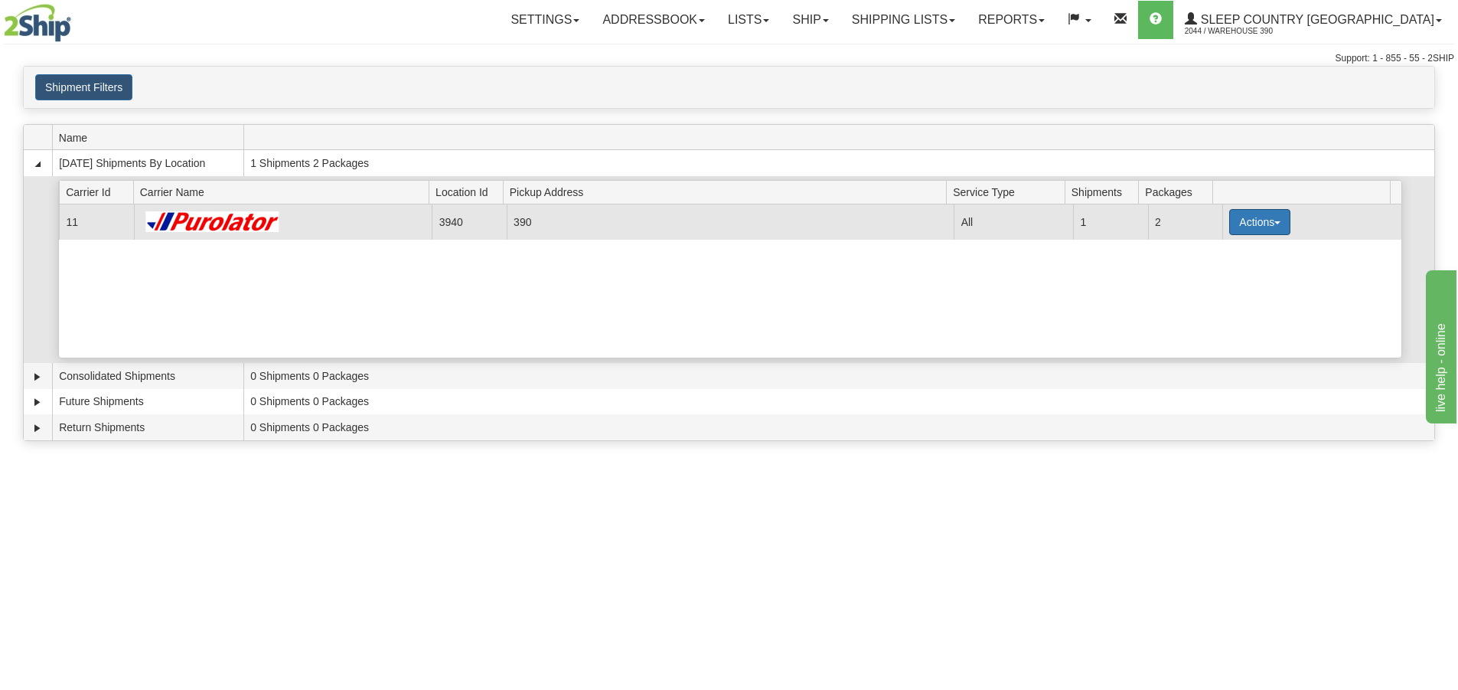
click at [1269, 220] on button "Actions" at bounding box center [1259, 222] width 61 height 26
click at [1211, 269] on span "Close" at bounding box center [1200, 270] width 35 height 11
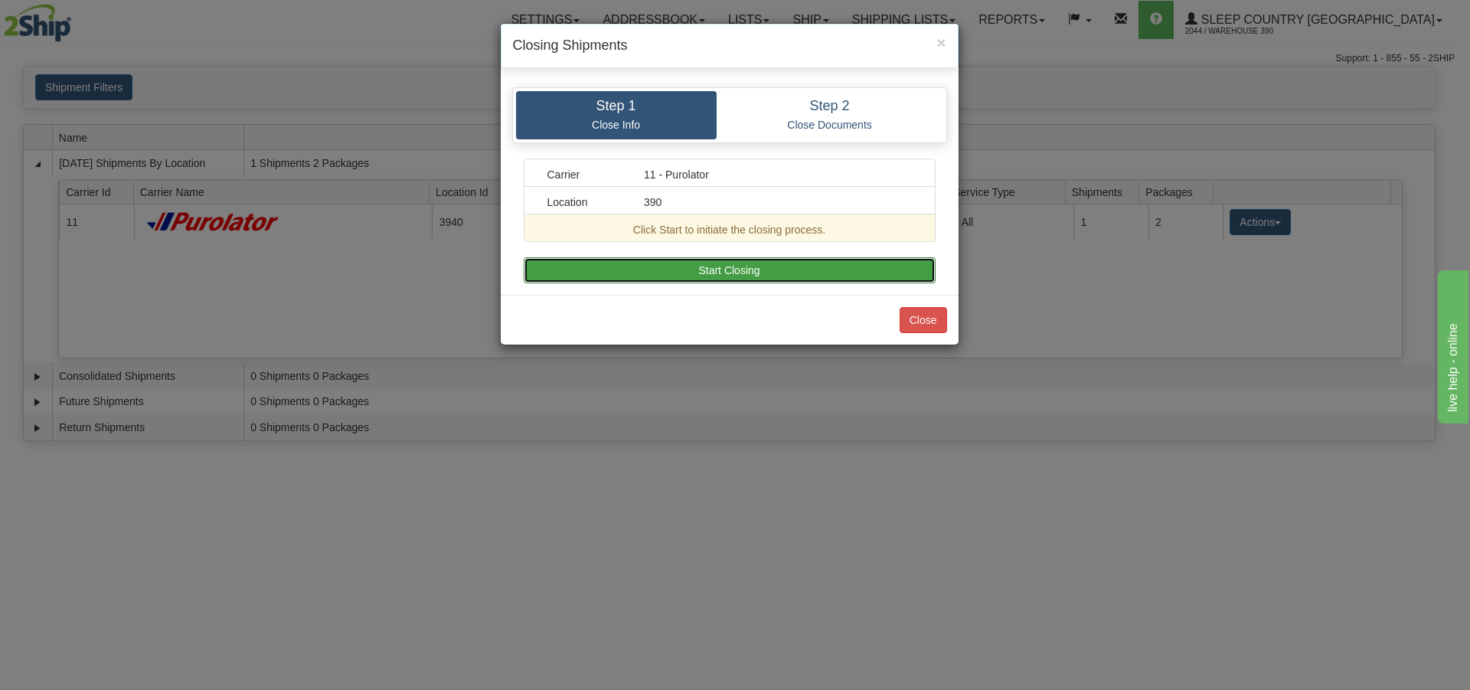
click at [769, 269] on button "Start Closing" at bounding box center [730, 270] width 412 height 26
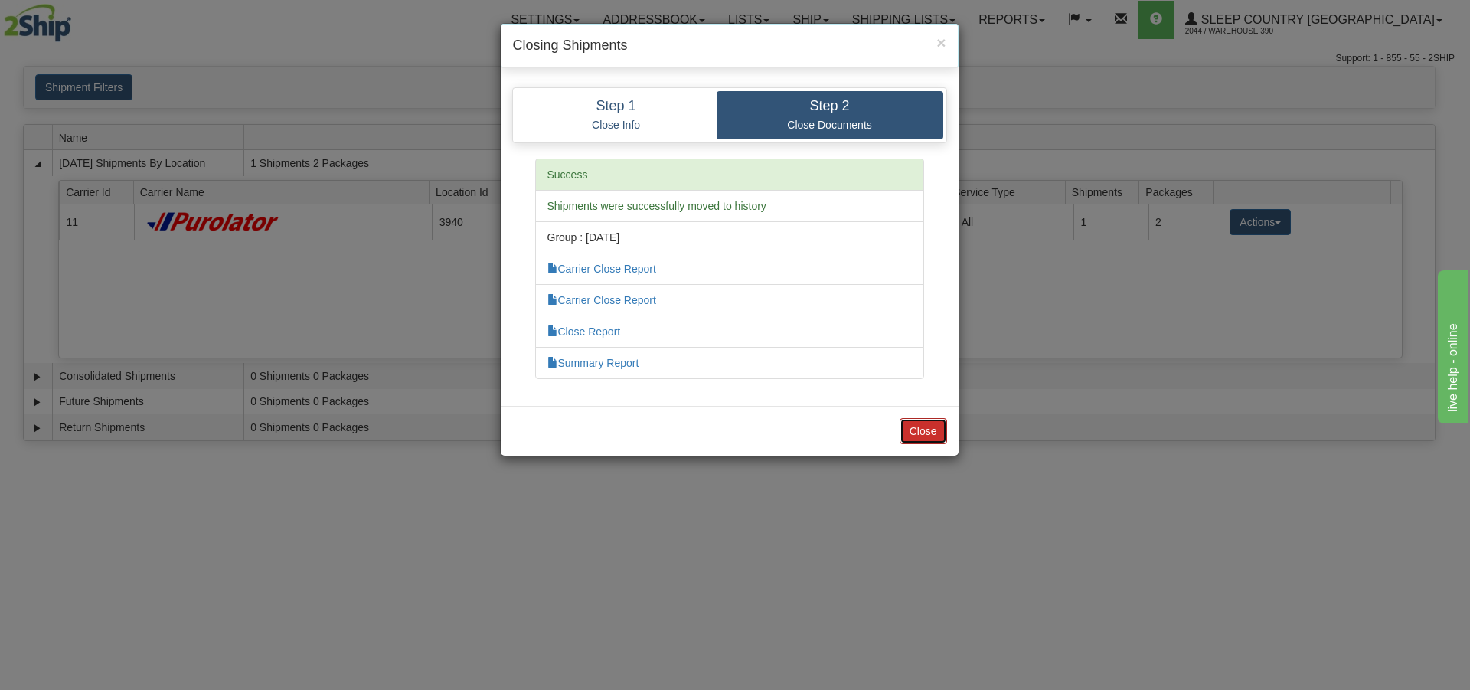
click at [923, 424] on button "Close" at bounding box center [923, 431] width 47 height 26
